Goal: Task Accomplishment & Management: Use online tool/utility

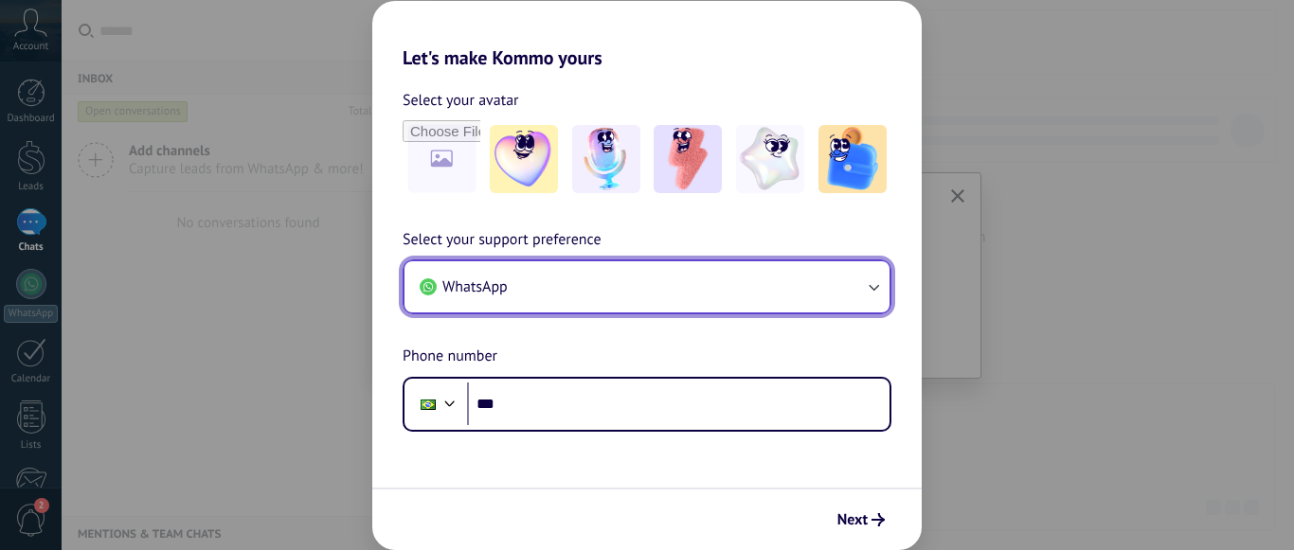
click at [541, 283] on button "WhatsApp" at bounding box center [646, 286] width 485 height 51
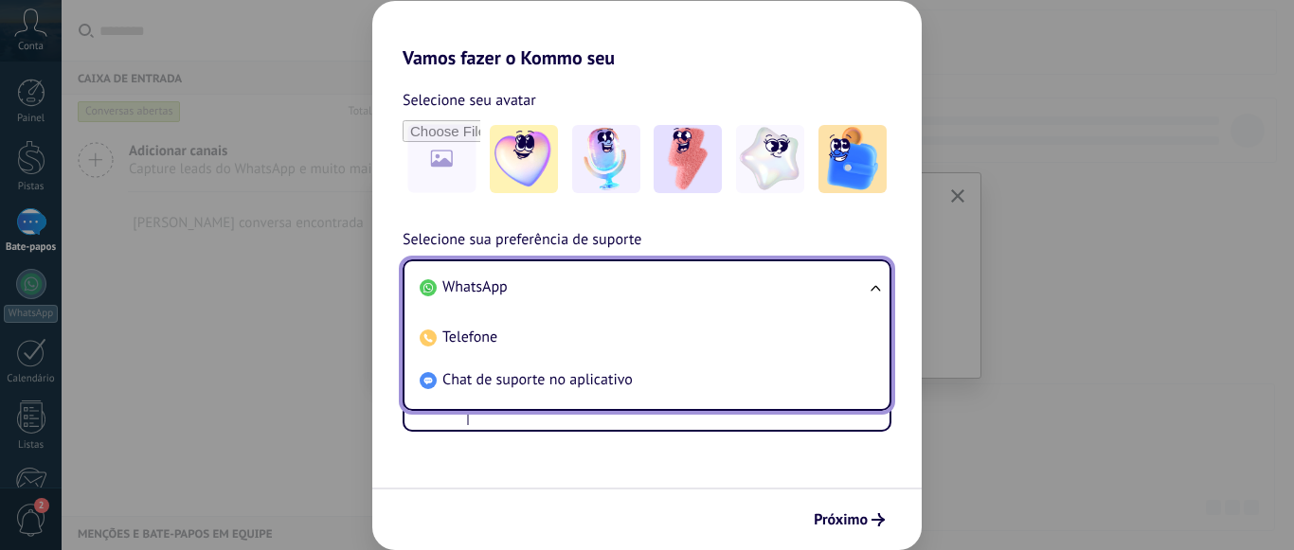
click at [541, 283] on li "WhatsApp" at bounding box center [643, 287] width 462 height 43
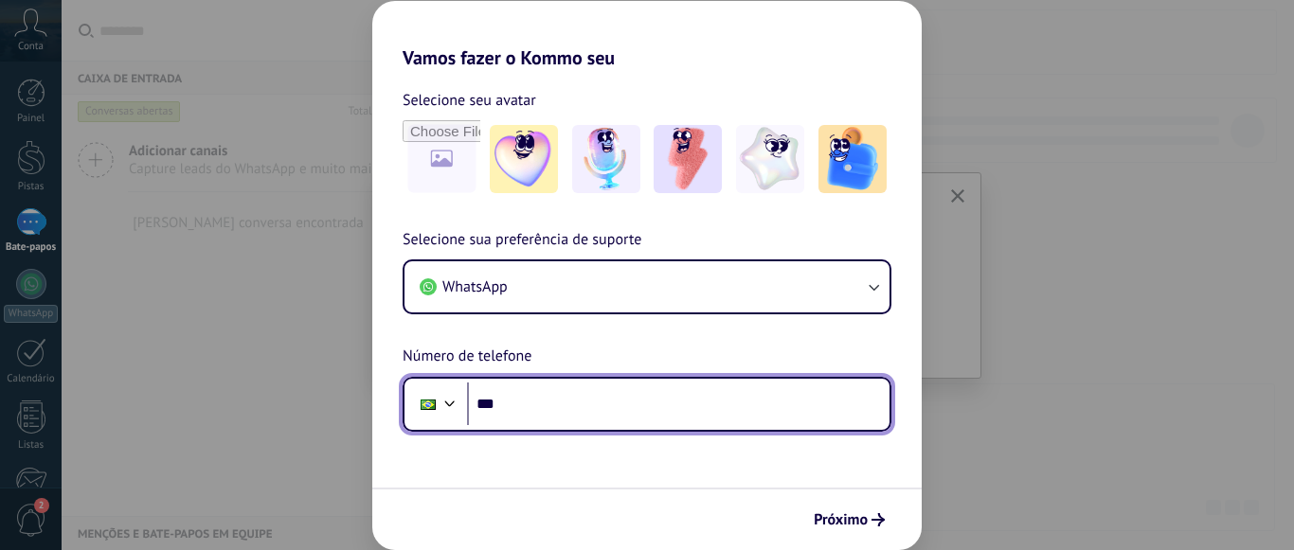
click at [581, 392] on input "***" at bounding box center [678, 405] width 422 height 44
type input "**********"
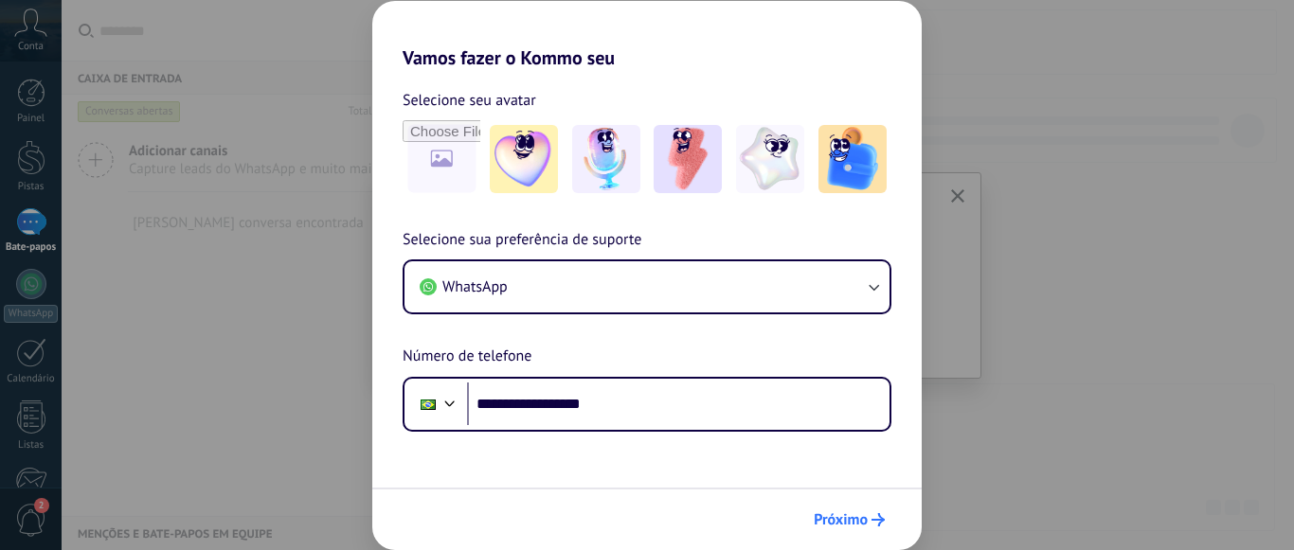
click at [855, 515] on font "Próximo" at bounding box center [841, 520] width 54 height 19
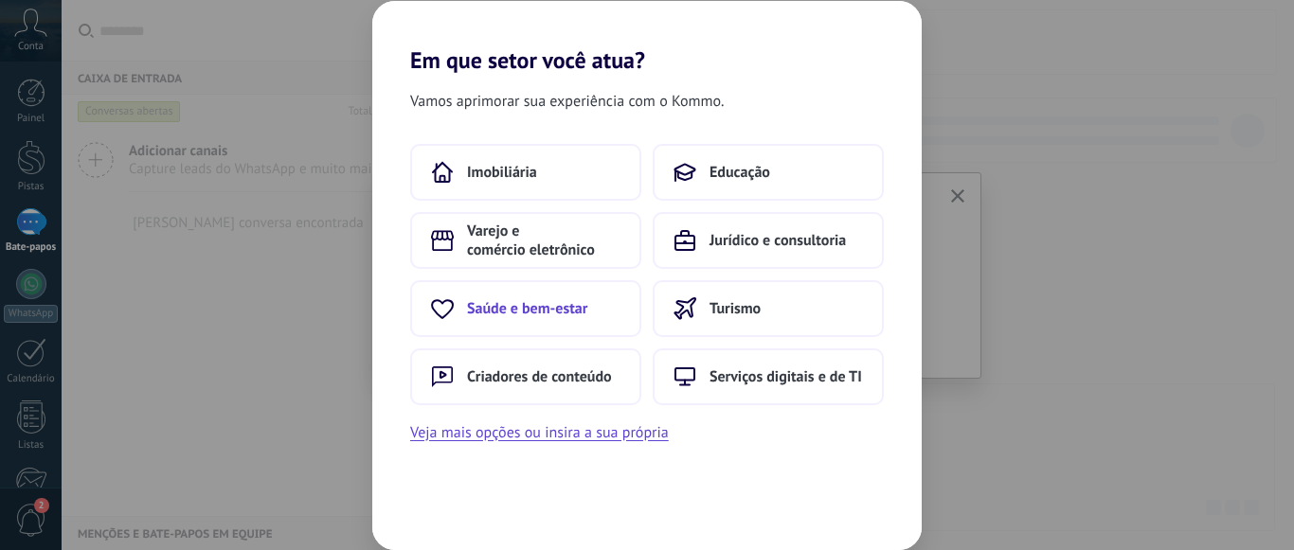
click at [531, 303] on font "Saúde e bem-estar" at bounding box center [527, 308] width 120 height 19
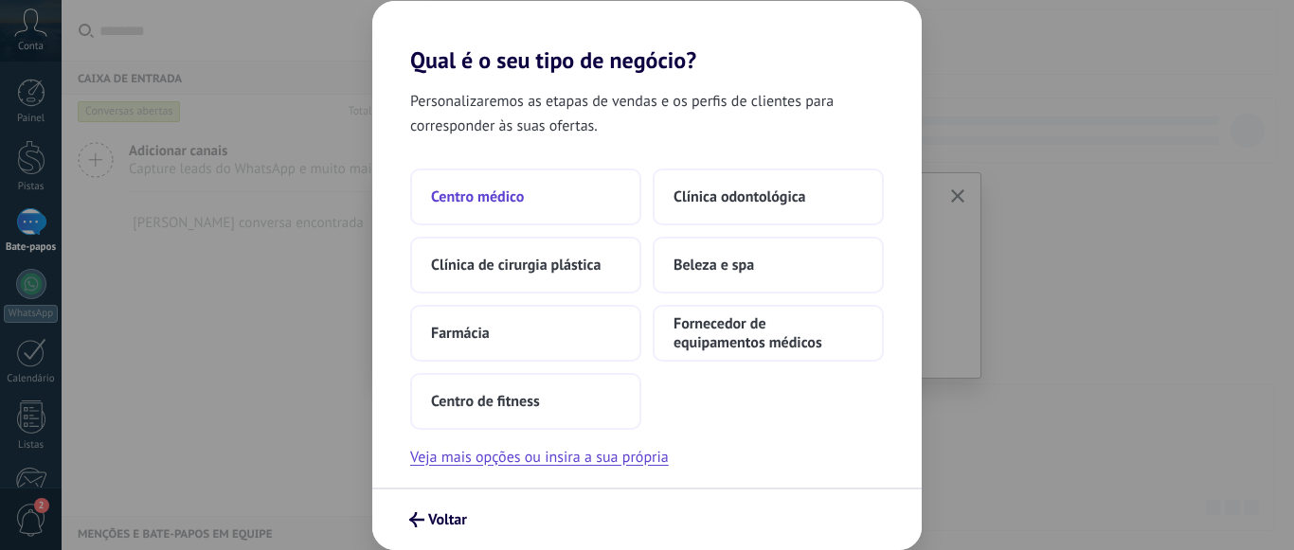
click at [499, 191] on font "Centro médico" at bounding box center [477, 197] width 93 height 19
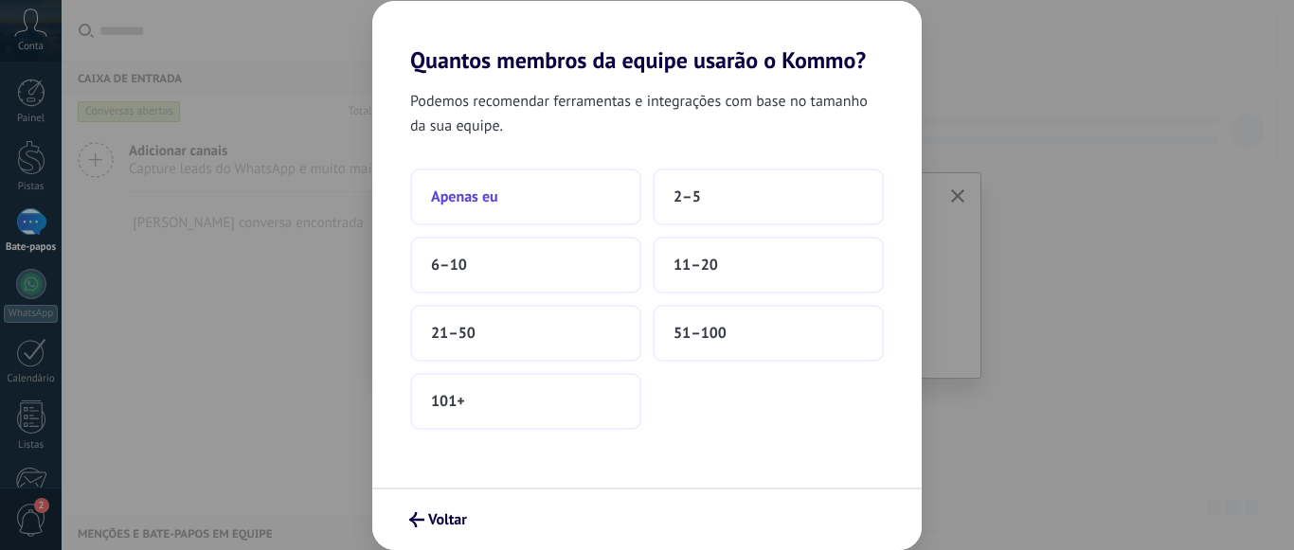
click at [477, 189] on font "Apenas eu" at bounding box center [464, 197] width 67 height 19
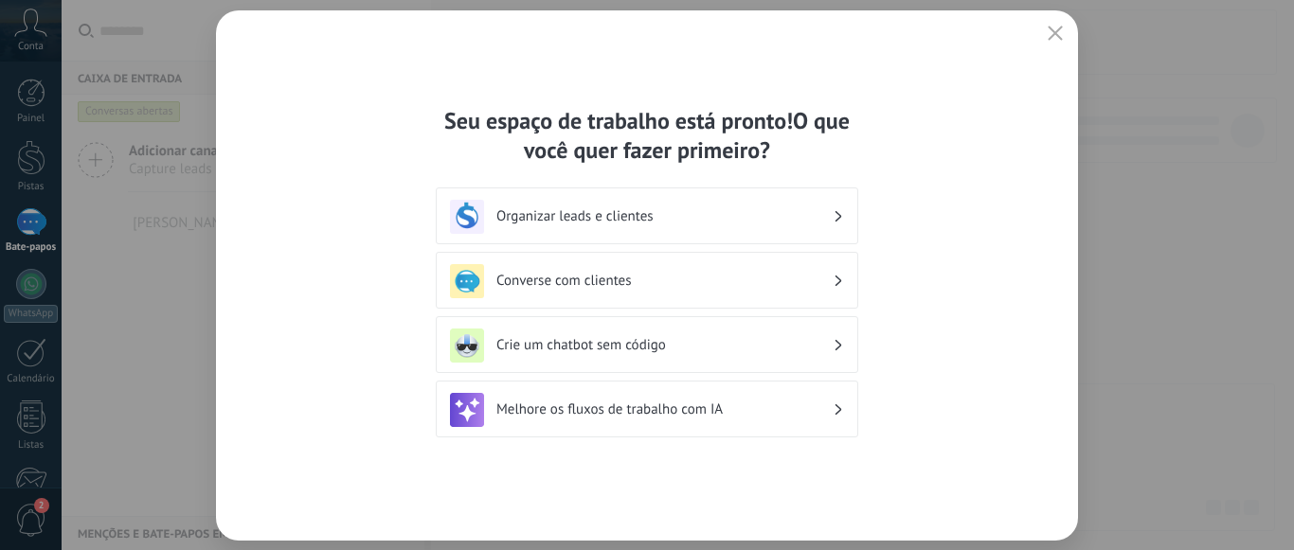
click at [1049, 34] on icon "button" at bounding box center [1055, 33] width 15 height 15
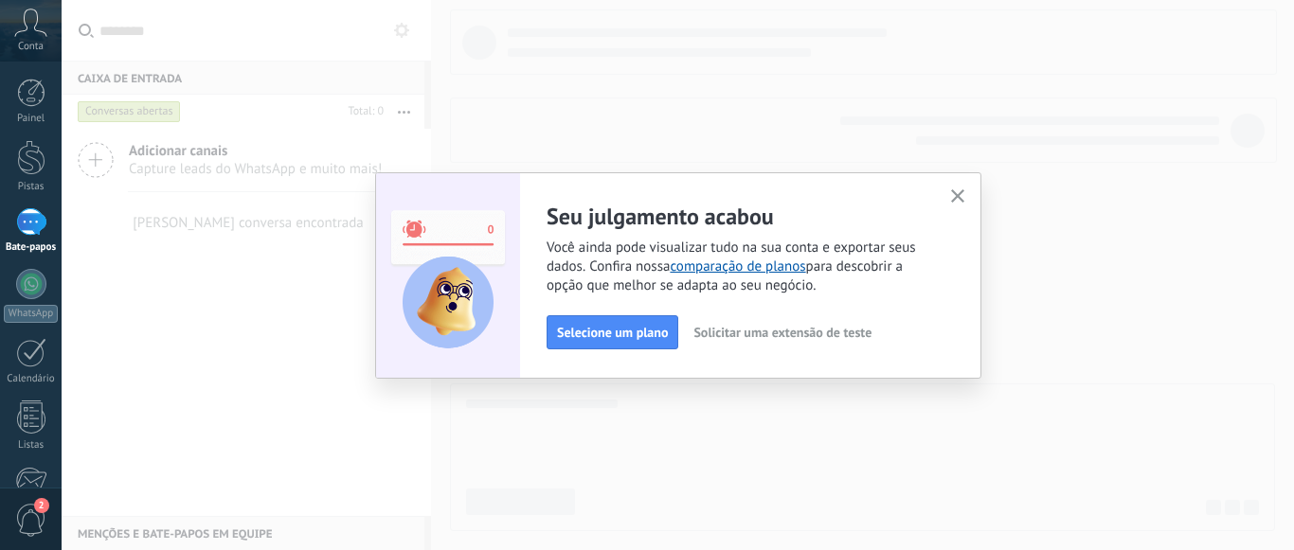
scroll to position [246, 0]
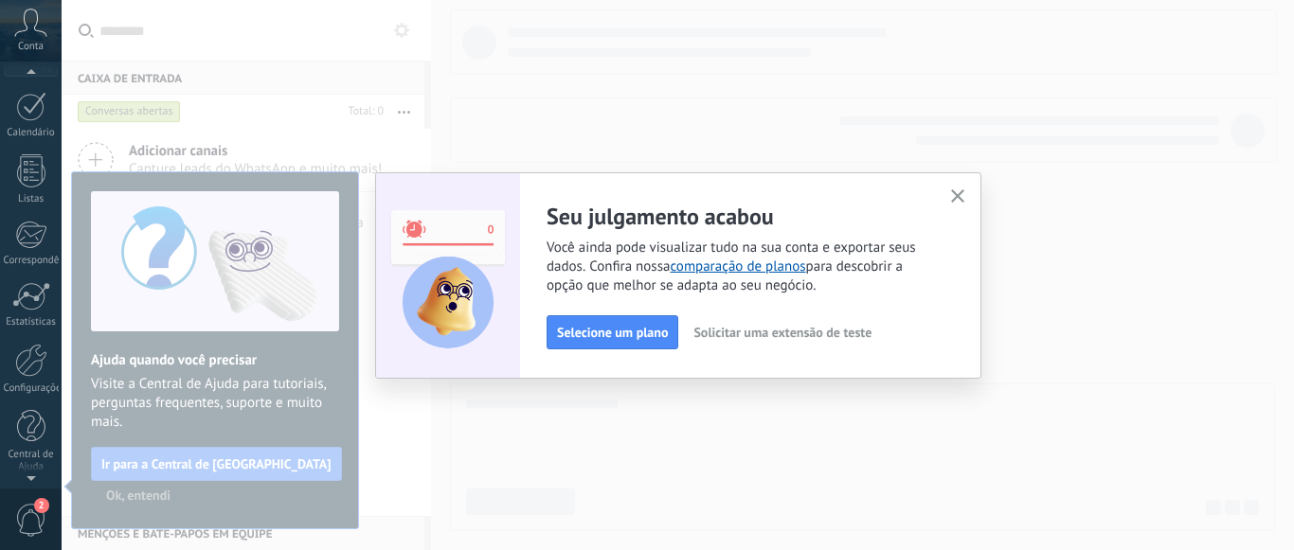
click at [961, 194] on use "button" at bounding box center [958, 196] width 14 height 14
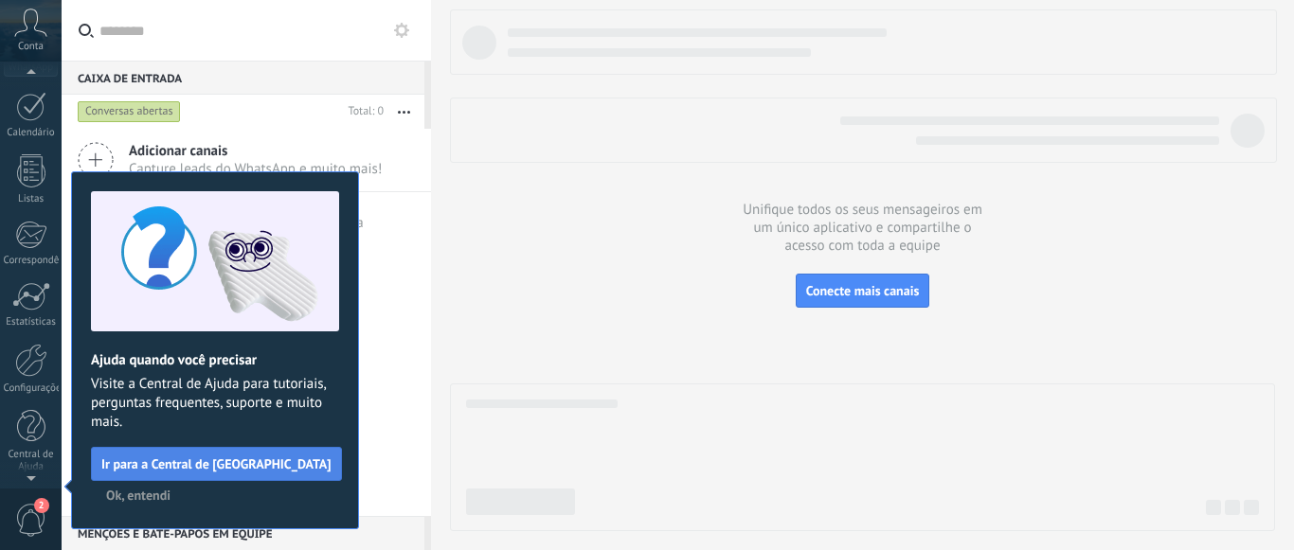
scroll to position [0, 0]
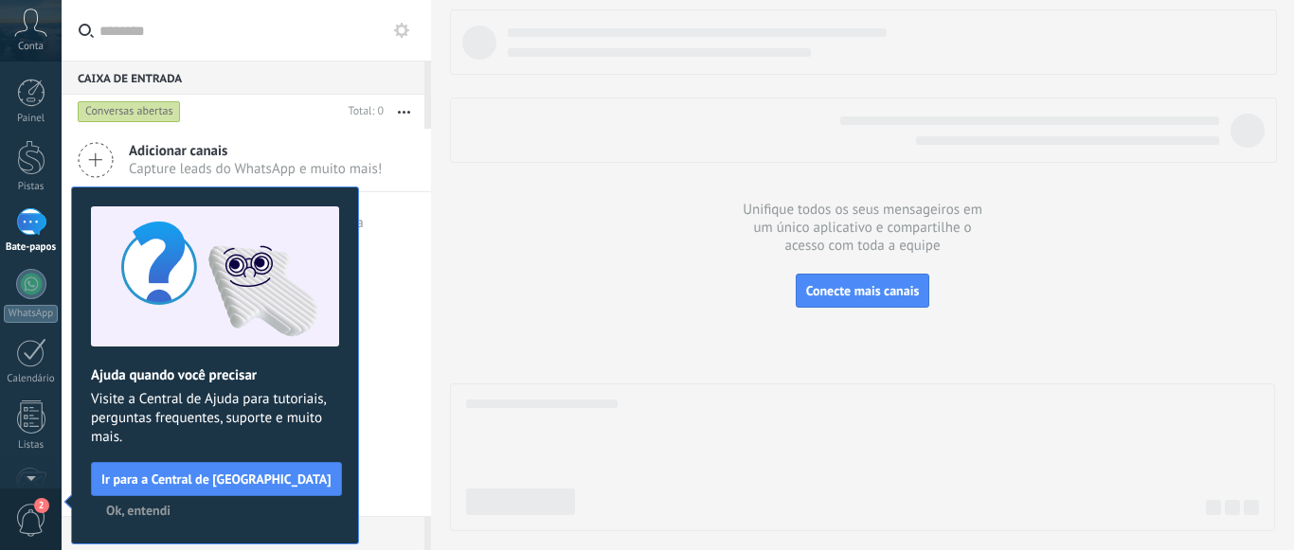
click at [138, 511] on font "Ok, entendi" at bounding box center [138, 510] width 64 height 17
click at [138, 511] on div "Adicionar canais Capture leads do WhatsApp e muito mais! Nenhuma conversa encon…" at bounding box center [246, 322] width 369 height 387
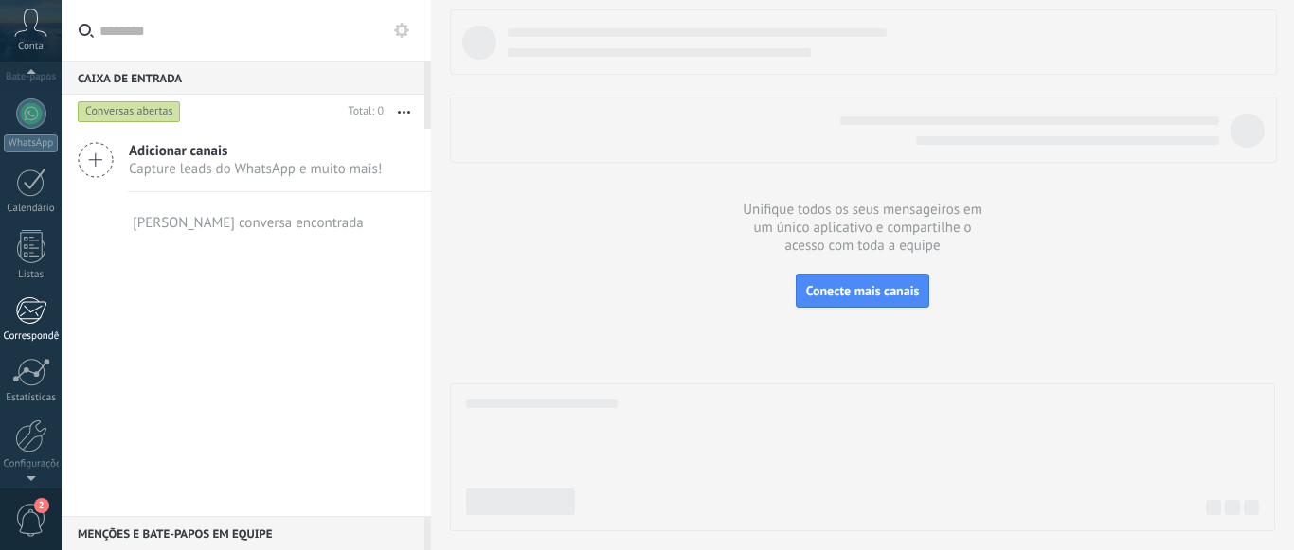
scroll to position [248, 0]
click at [16, 357] on div at bounding box center [31, 358] width 32 height 33
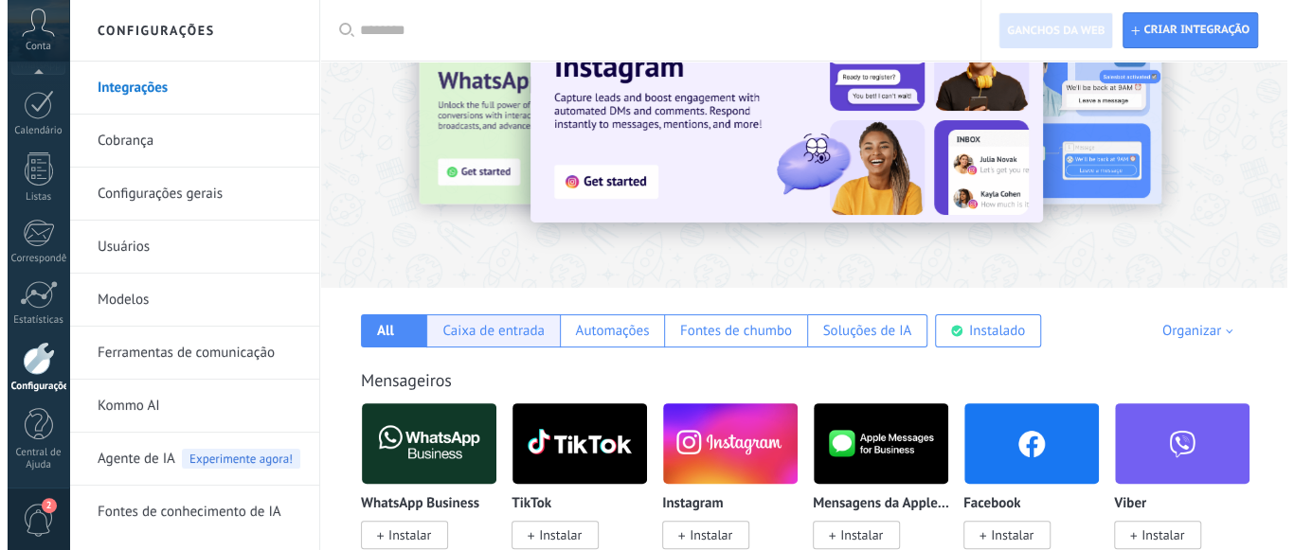
scroll to position [284, 0]
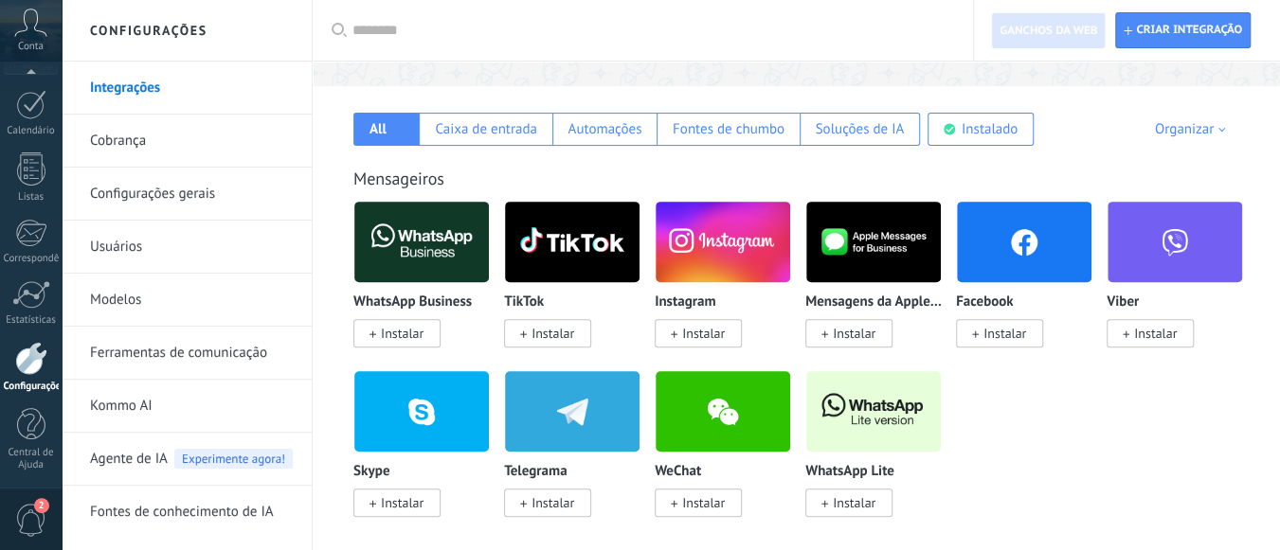
click at [884, 432] on img at bounding box center [873, 412] width 135 height 92
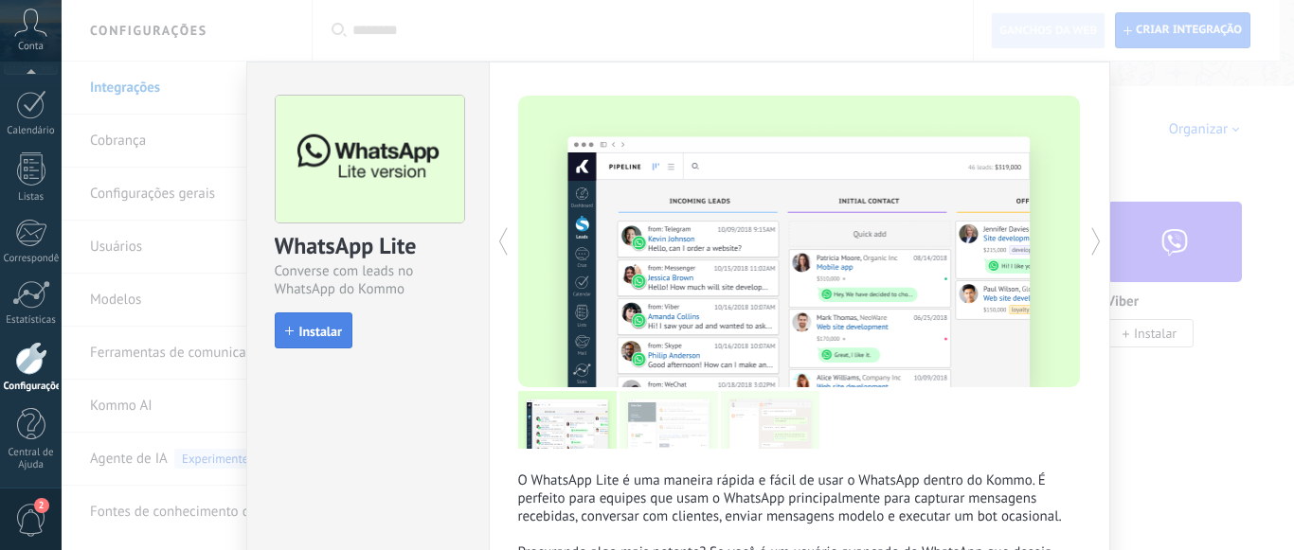
click at [317, 326] on font "Instalar" at bounding box center [320, 331] width 43 height 17
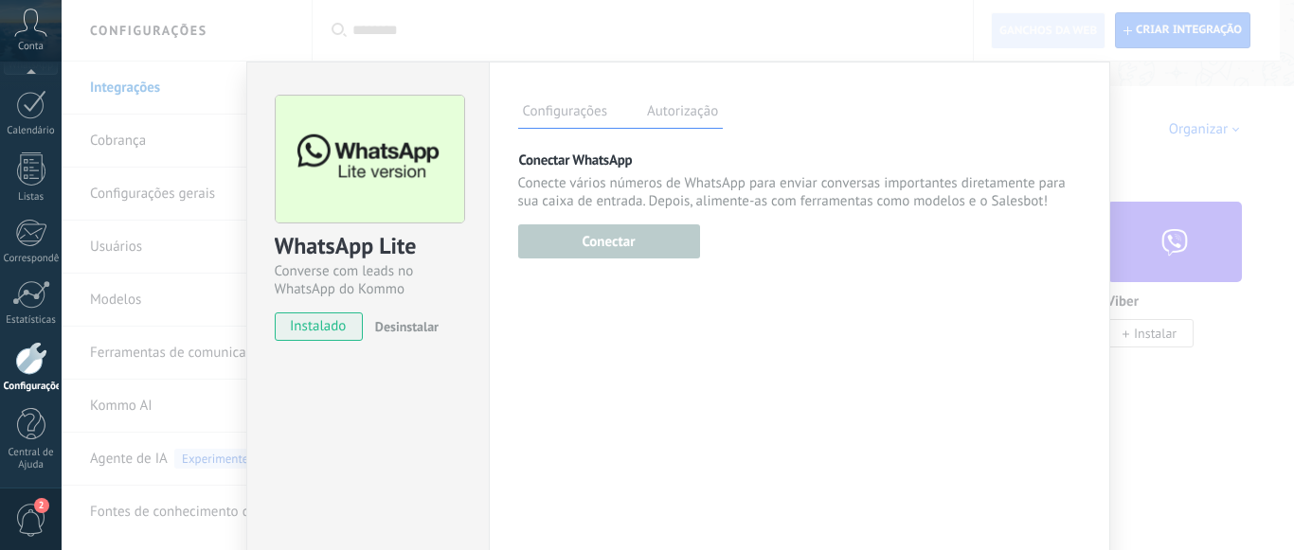
click at [307, 328] on font "instalado" at bounding box center [318, 326] width 56 height 18
click at [623, 243] on div "Este recurso está disponível apenas para usuários com testes ativos ou planos p…" at bounding box center [609, 239] width 182 height 39
click at [580, 219] on div "Conectar WhatsApp Conecte vários números de WhatsApp para enviar conversas impo…" at bounding box center [799, 205] width 563 height 108
click at [640, 239] on div "Este recurso está disponível apenas para usuários com testes ativos ou planos p…" at bounding box center [609, 239] width 182 height 39
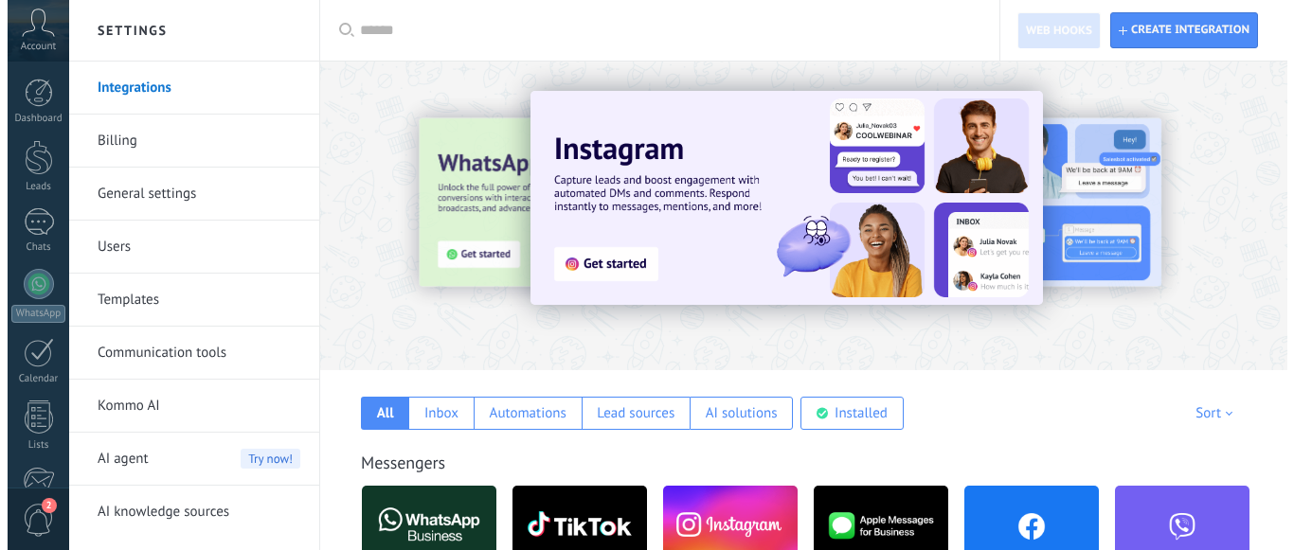
scroll to position [284, 0]
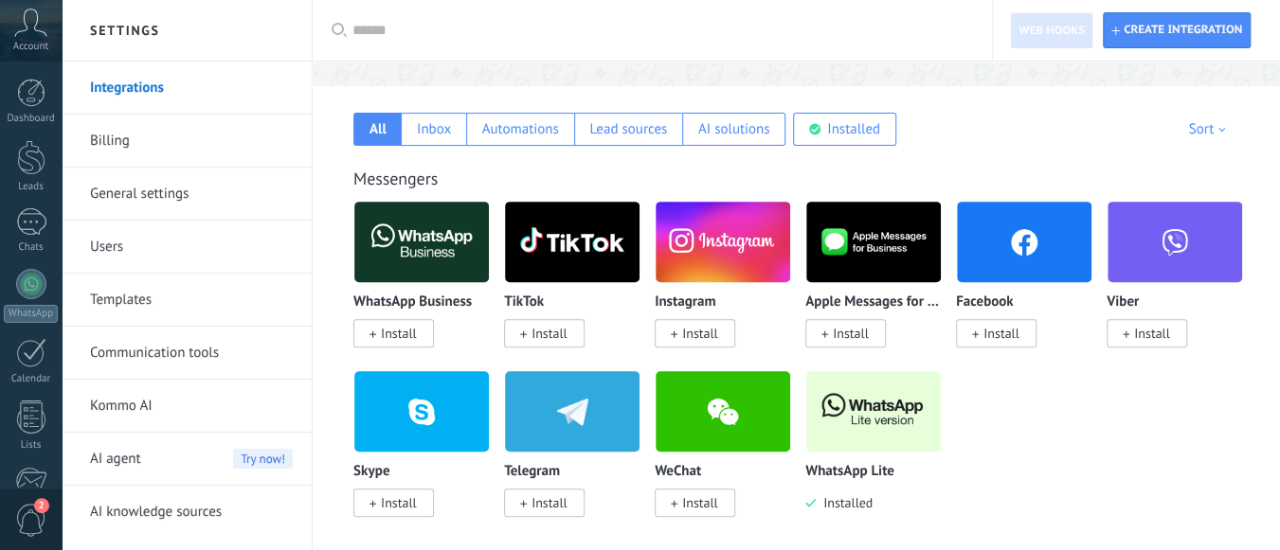
click at [859, 416] on img at bounding box center [873, 412] width 135 height 92
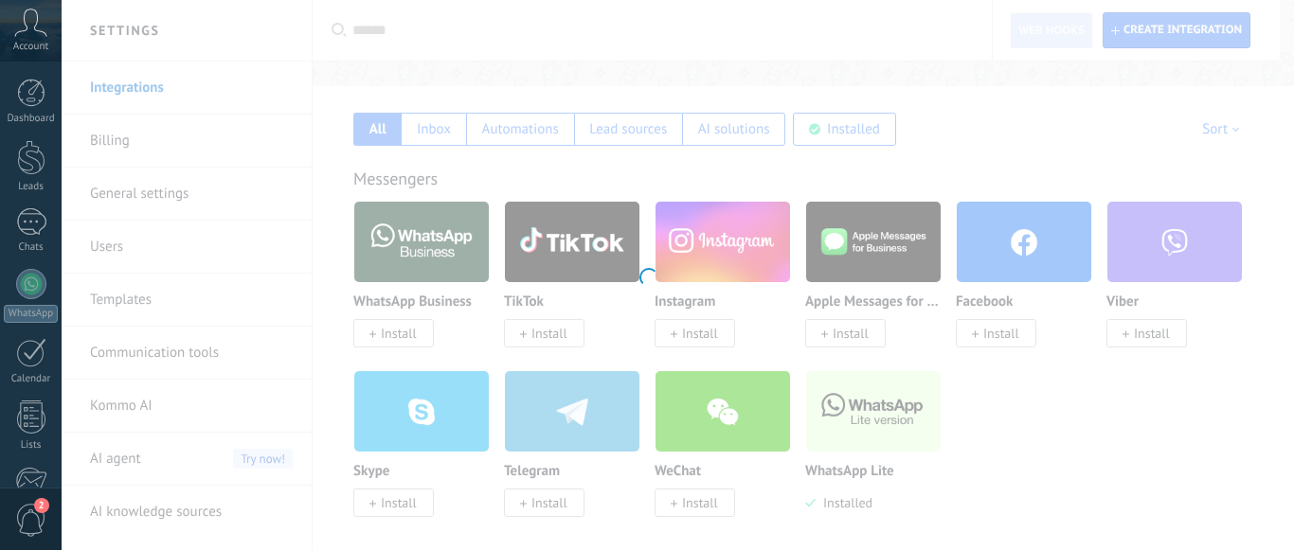
scroll to position [0, 0]
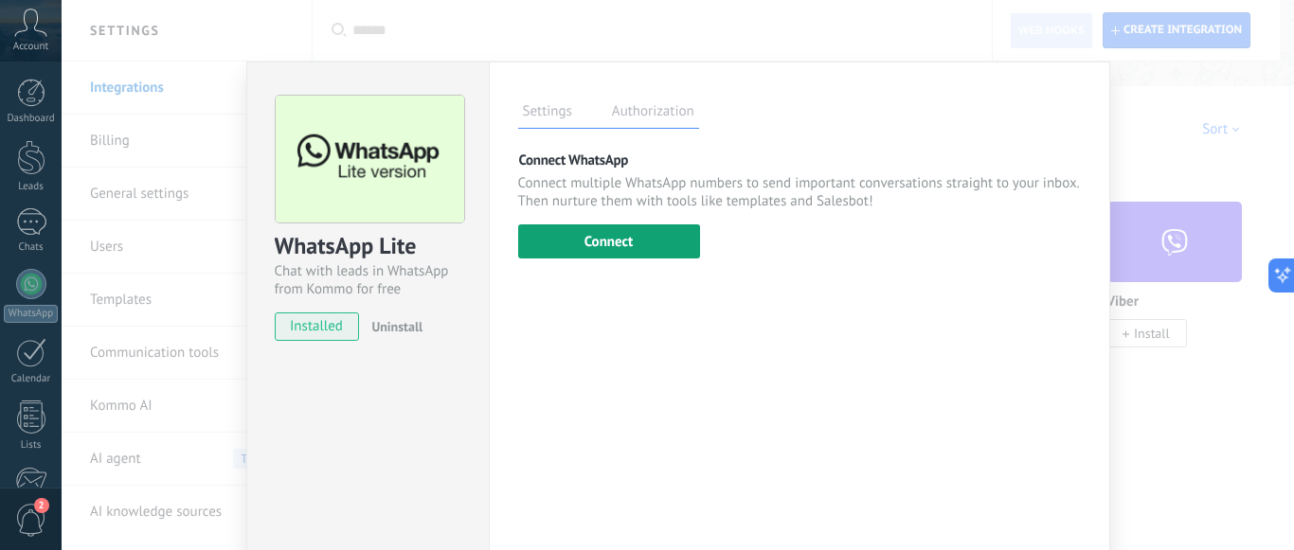
click at [623, 240] on button "Connect" at bounding box center [609, 242] width 182 height 34
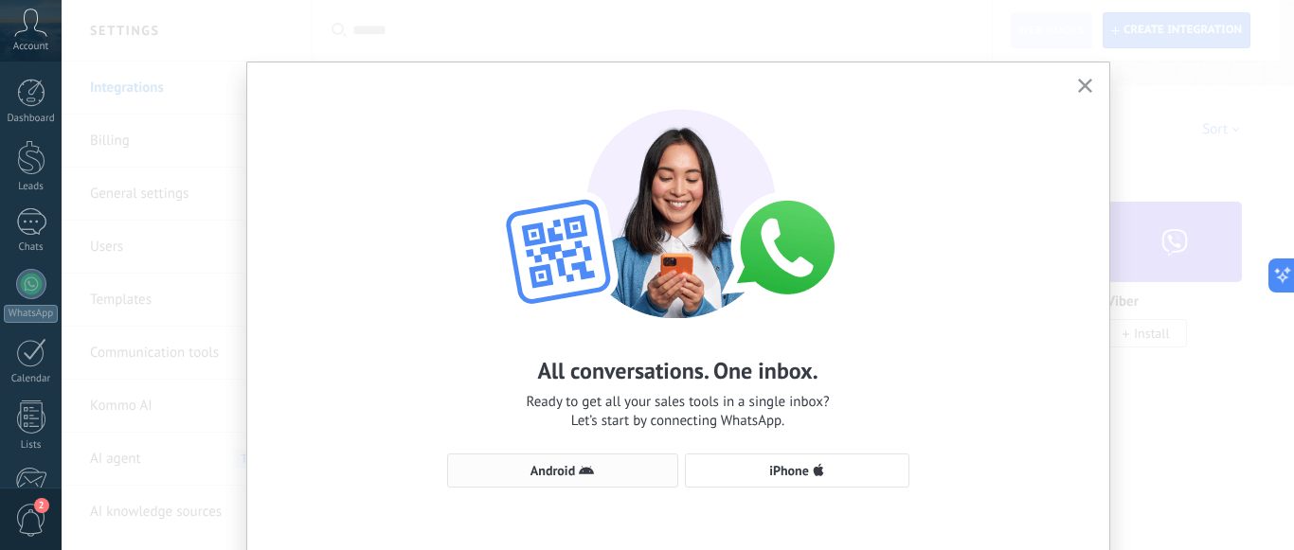
click at [558, 470] on span "Android" at bounding box center [552, 470] width 45 height 13
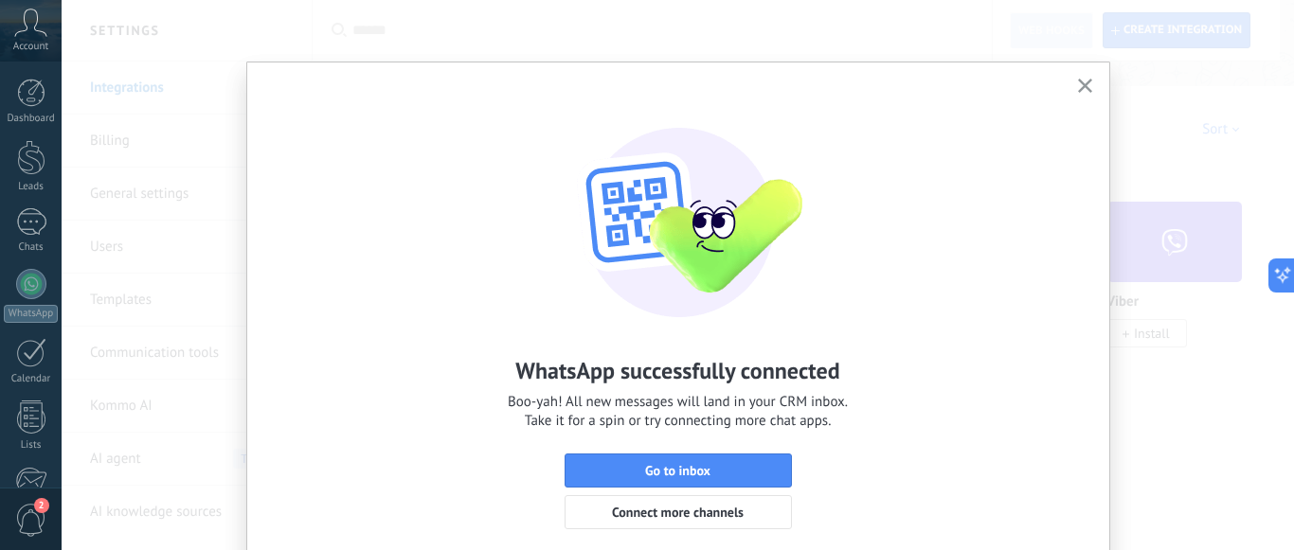
click at [1083, 81] on icon "button" at bounding box center [1085, 86] width 14 height 14
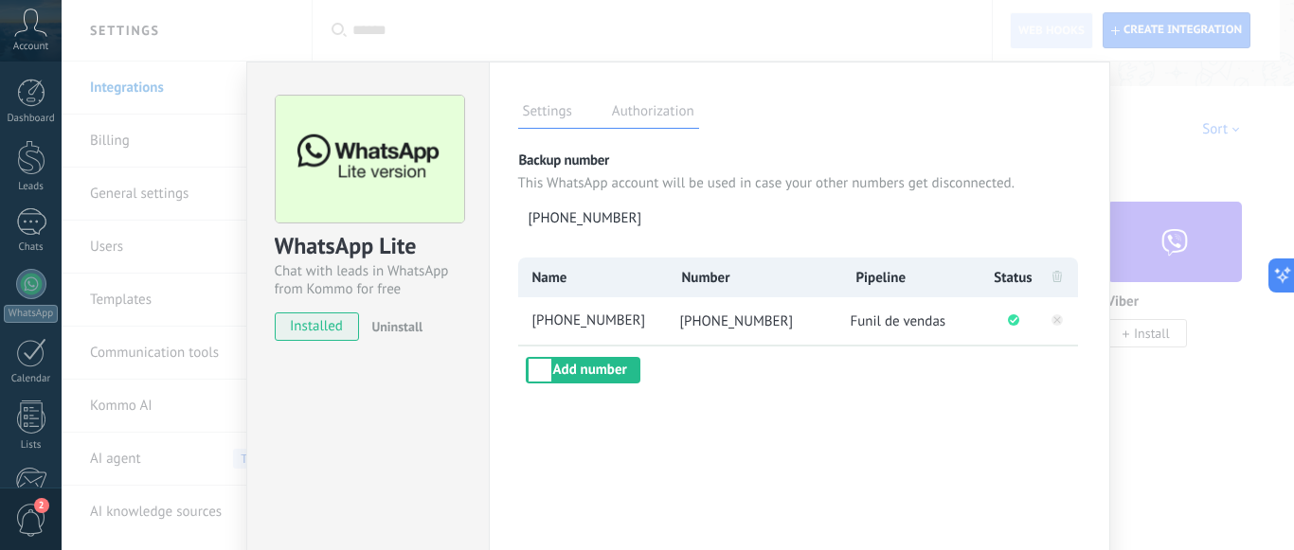
click at [720, 423] on div "Settings Authorization This tab logs the users who have granted integration acc…" at bounding box center [799, 344] width 621 height 564
click at [447, 392] on div "WhatsApp Lite Chat with leads in WhatsApp from Kommo for free installed Uninsta…" at bounding box center [367, 344] width 243 height 564
click at [269, 24] on div "WhatsApp Lite Chat with leads in WhatsApp from Kommo for free installed Uninsta…" at bounding box center [678, 275] width 1232 height 550
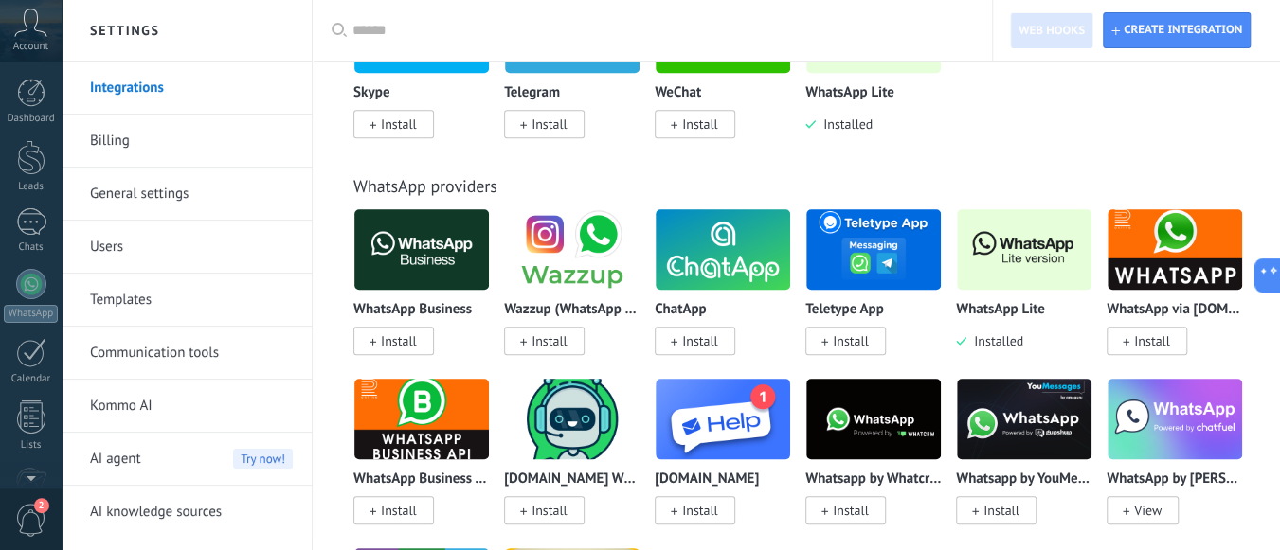
scroll to position [284, 0]
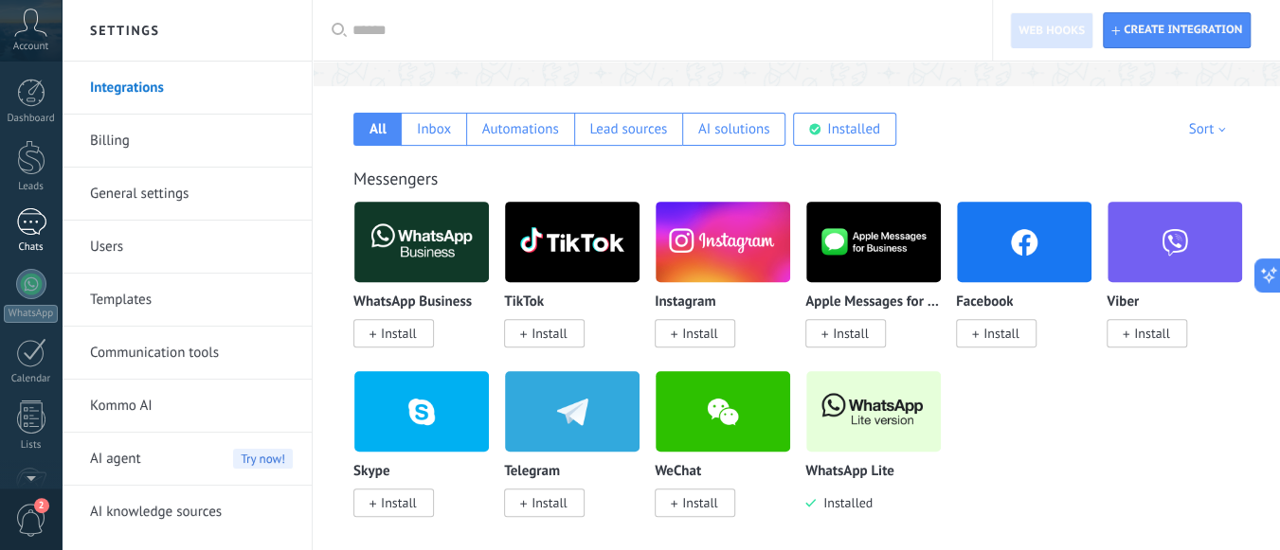
click at [21, 224] on div at bounding box center [31, 221] width 30 height 27
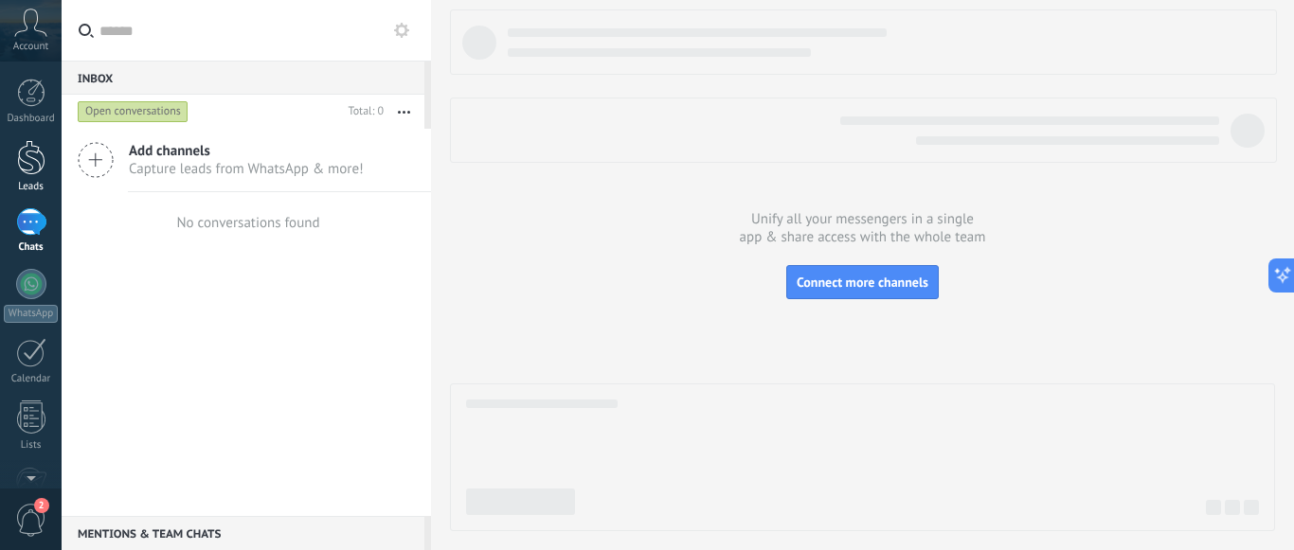
click at [32, 148] on div at bounding box center [31, 157] width 28 height 35
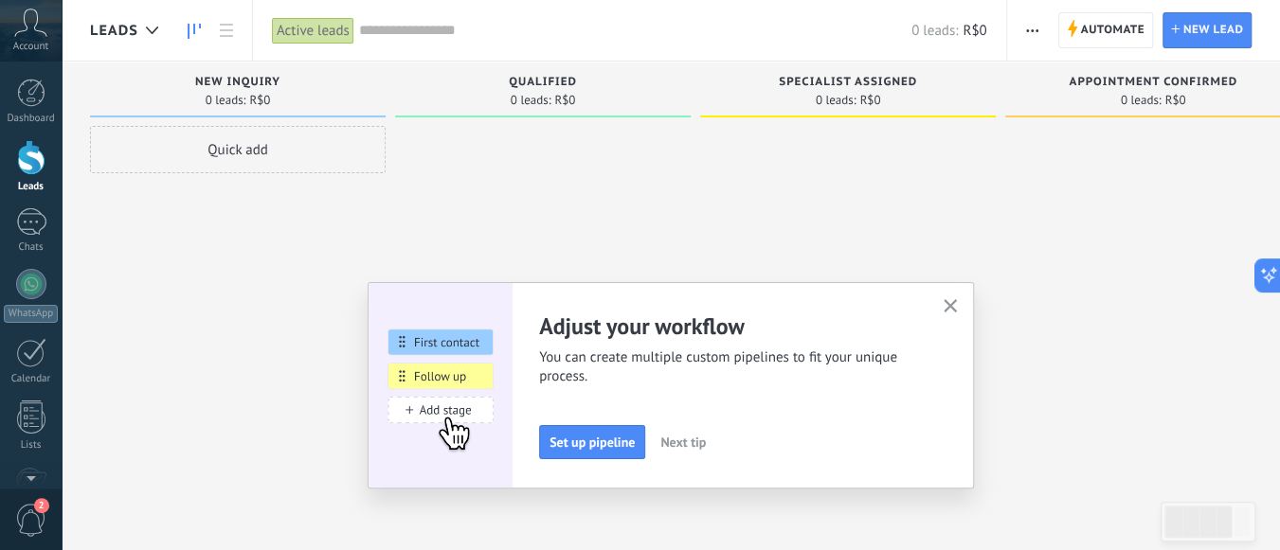
click at [958, 300] on icon "button" at bounding box center [950, 306] width 14 height 14
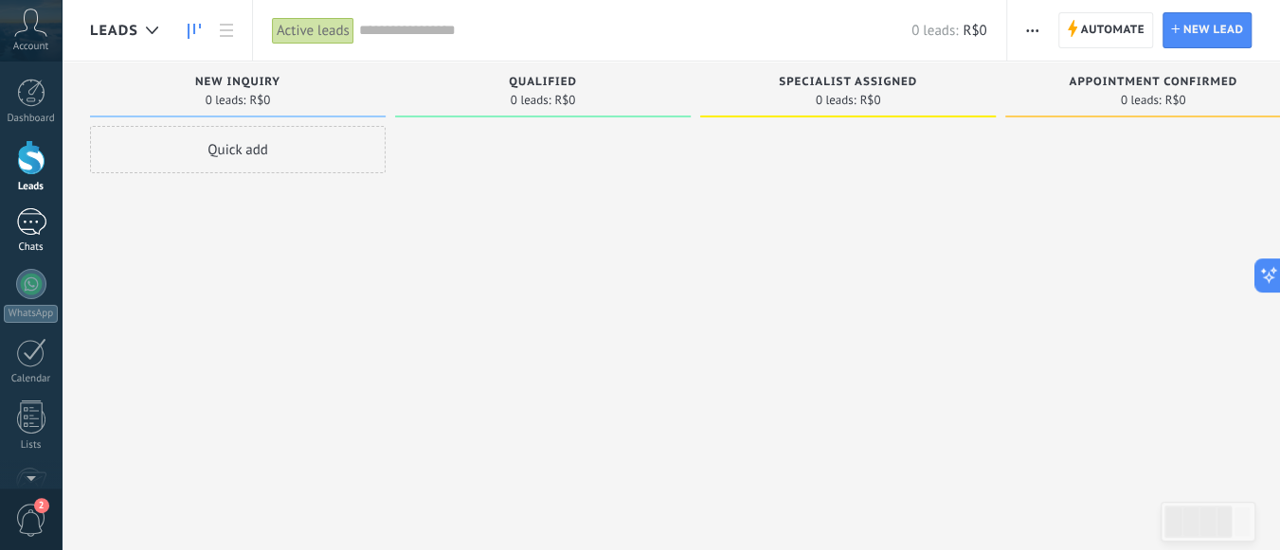
click at [38, 226] on div at bounding box center [31, 221] width 30 height 27
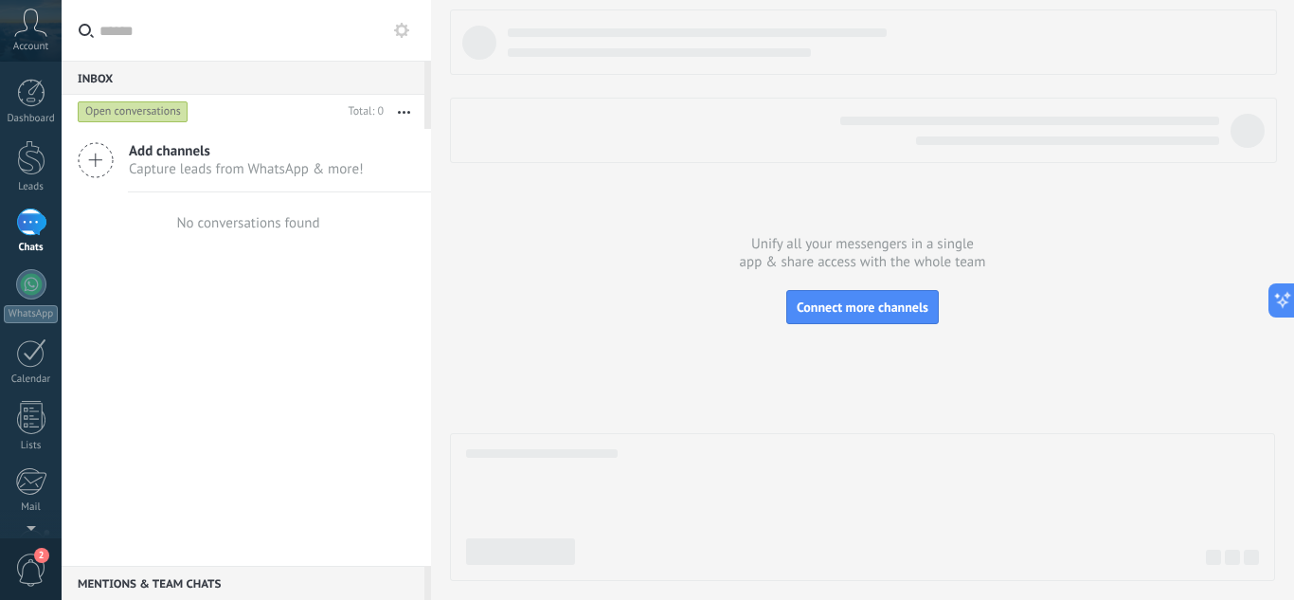
click at [1074, 84] on div at bounding box center [862, 85] width 825 height 153
